Goal: Complete application form

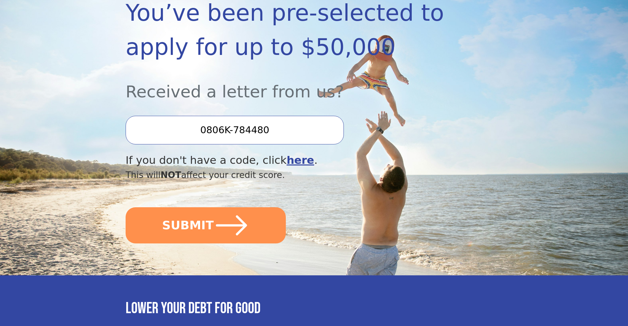
scroll to position [132, 0]
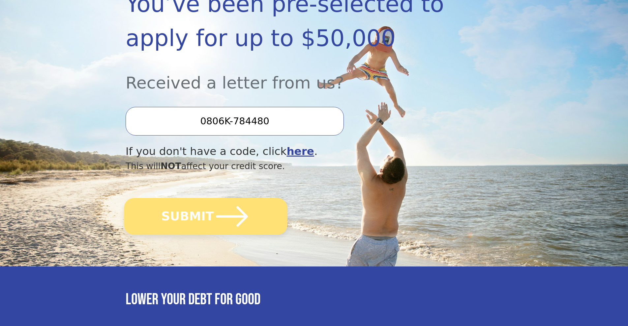
click at [206, 213] on button "SUBMIT" at bounding box center [205, 216] width 163 height 37
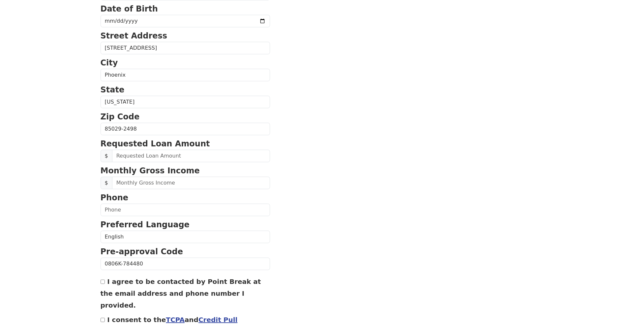
scroll to position [198, 0]
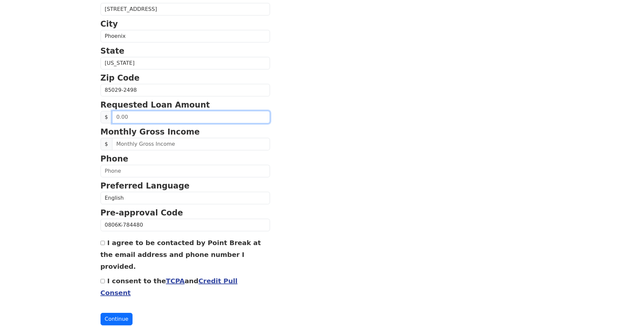
click at [138, 118] on input "text" at bounding box center [191, 117] width 158 height 13
type input "30,000.00"
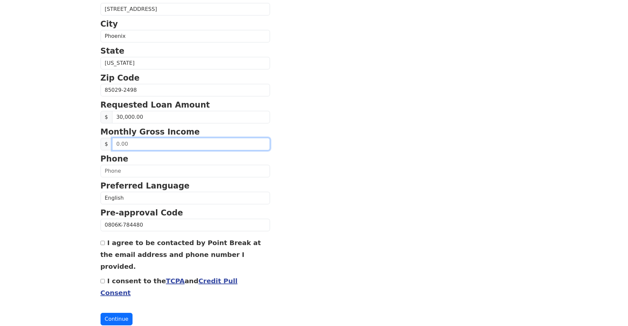
click at [148, 146] on input "text" at bounding box center [191, 144] width 158 height 13
drag, startPoint x: 148, startPoint y: 146, endPoint x: 91, endPoint y: 150, distance: 56.8
type input "3,400.00"
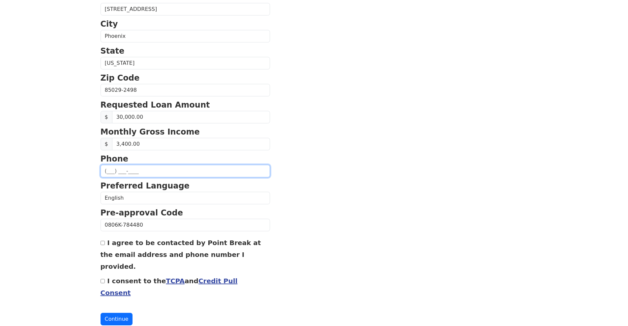
click at [152, 169] on input "text" at bounding box center [184, 171] width 169 height 13
type input "(602) 334-9590"
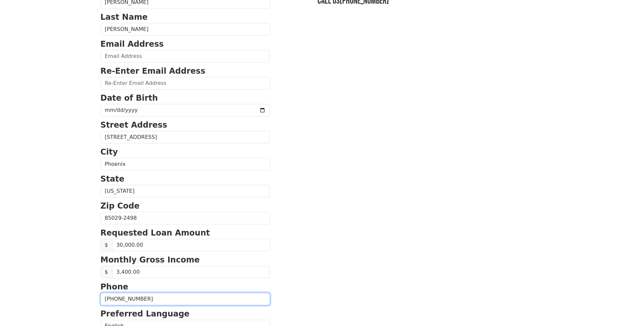
scroll to position [66, 0]
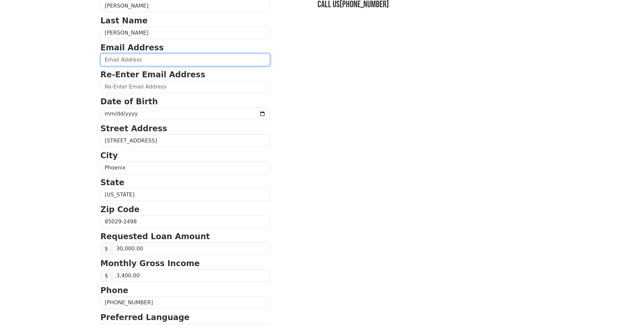
click at [138, 63] on input "email" at bounding box center [184, 60] width 169 height 13
type input "naheoff@gmail.com"
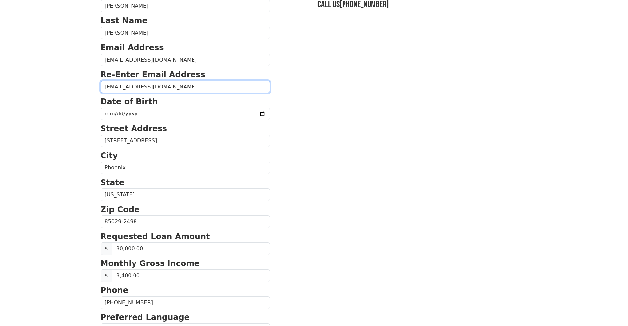
type input "naheoff@gmail.com"
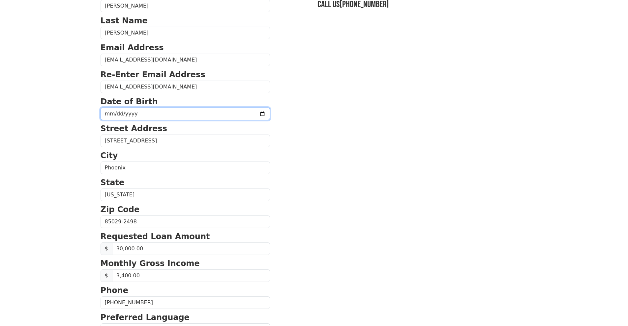
click at [126, 115] on input "date" at bounding box center [184, 114] width 169 height 13
click at [98, 120] on div "First Name Nathaniel Last Name Hertel Email Address naheoff@gmail.com Re-Enter …" at bounding box center [314, 207] width 435 height 547
click at [105, 117] on input "date" at bounding box center [184, 114] width 169 height 13
type input "1998-07-27"
click at [307, 134] on section "First Name Nathaniel Last Name Hertel Email Address naheoff@gmail.com Re-Enter …" at bounding box center [313, 223] width 427 height 470
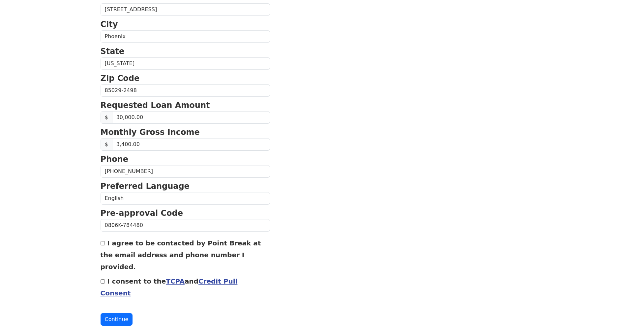
scroll to position [198, 0]
click at [104, 246] on div "I agree to be contacted by Point Break at the email address and phone number I …" at bounding box center [184, 255] width 169 height 36
click at [103, 244] on input "I agree to be contacted by Point Break at the email address and phone number I …" at bounding box center [102, 243] width 4 height 4
checkbox input "true"
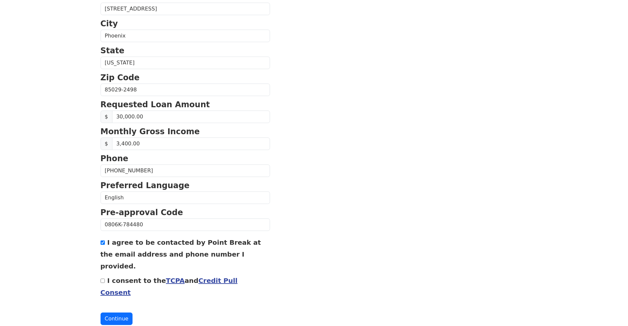
drag, startPoint x: 272, startPoint y: 222, endPoint x: 279, endPoint y: 207, distance: 17.1
click at [272, 222] on section "First Name Nathaniel Last Name Hertel Email Address naheoff@gmail.com Re-Enter …" at bounding box center [313, 91] width 427 height 470
click at [114, 277] on label "I consent to the TCPA and Credit Pull Consent" at bounding box center [168, 287] width 137 height 20
click at [105, 279] on input "I consent to the TCPA and Credit Pull Consent" at bounding box center [102, 281] width 4 height 4
checkbox input "true"
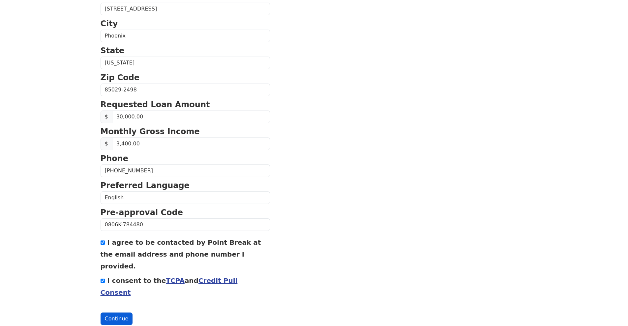
click at [121, 313] on button "Continue" at bounding box center [116, 319] width 32 height 13
